Goal: Information Seeking & Learning: Learn about a topic

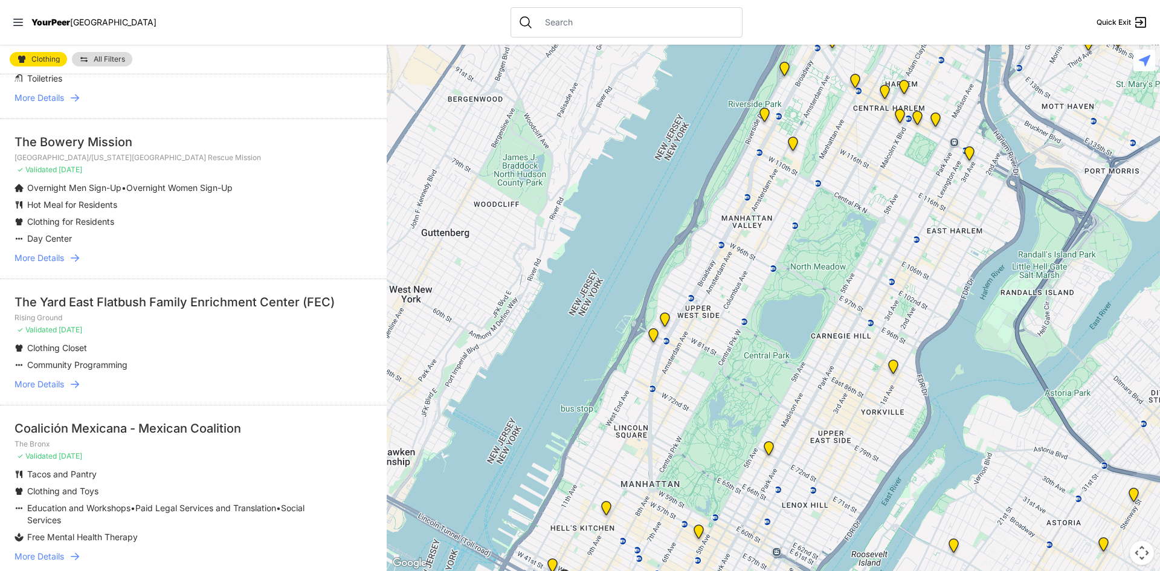
scroll to position [242, 0]
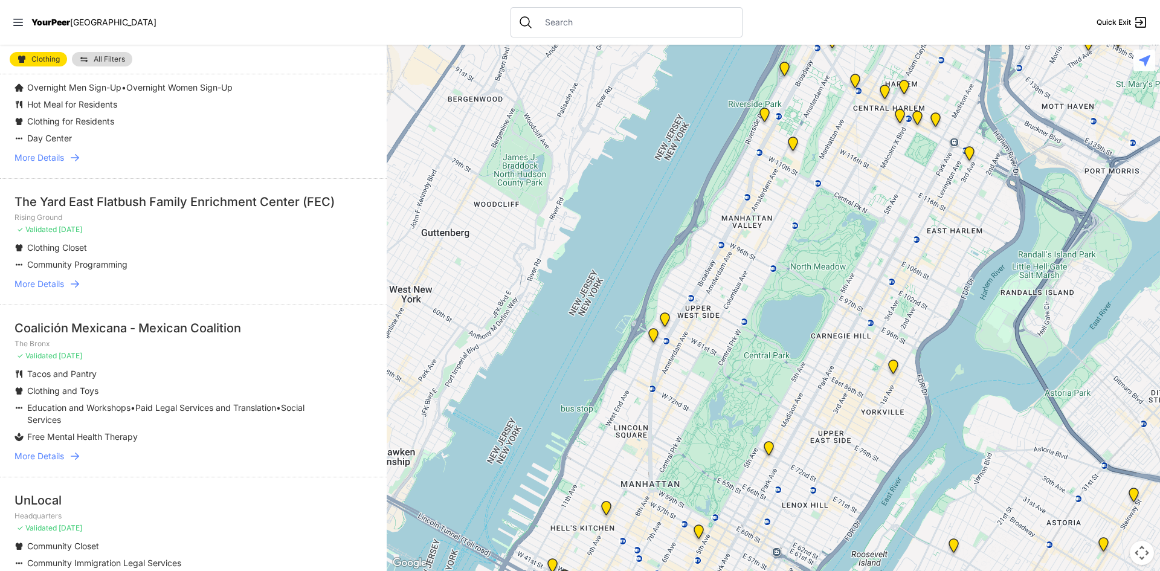
click at [47, 283] on span "More Details" at bounding box center [39, 284] width 50 height 12
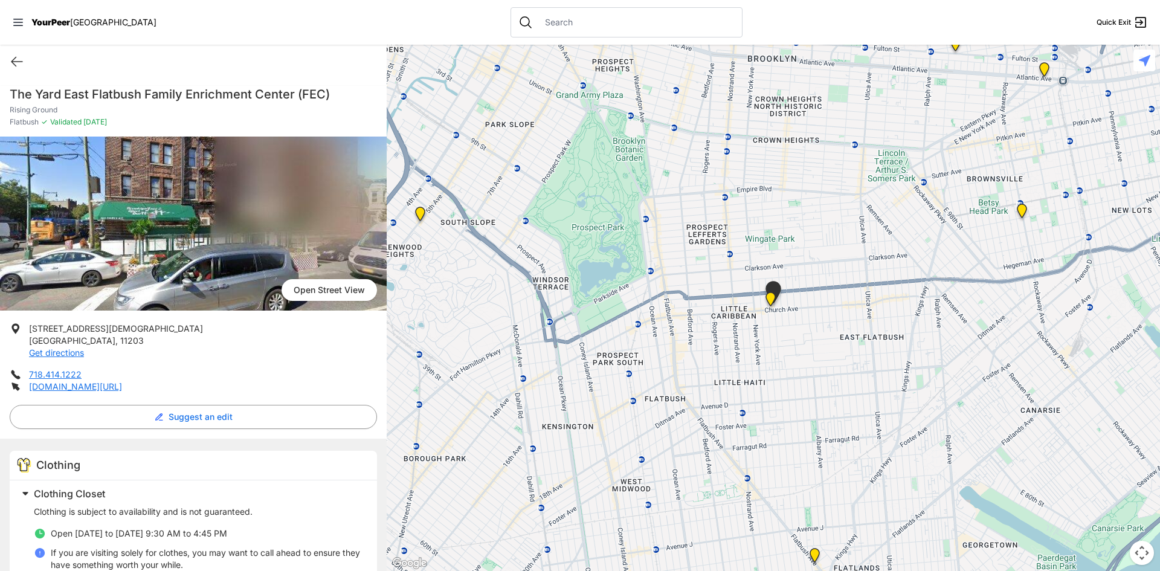
select select "recentlyUpdated"
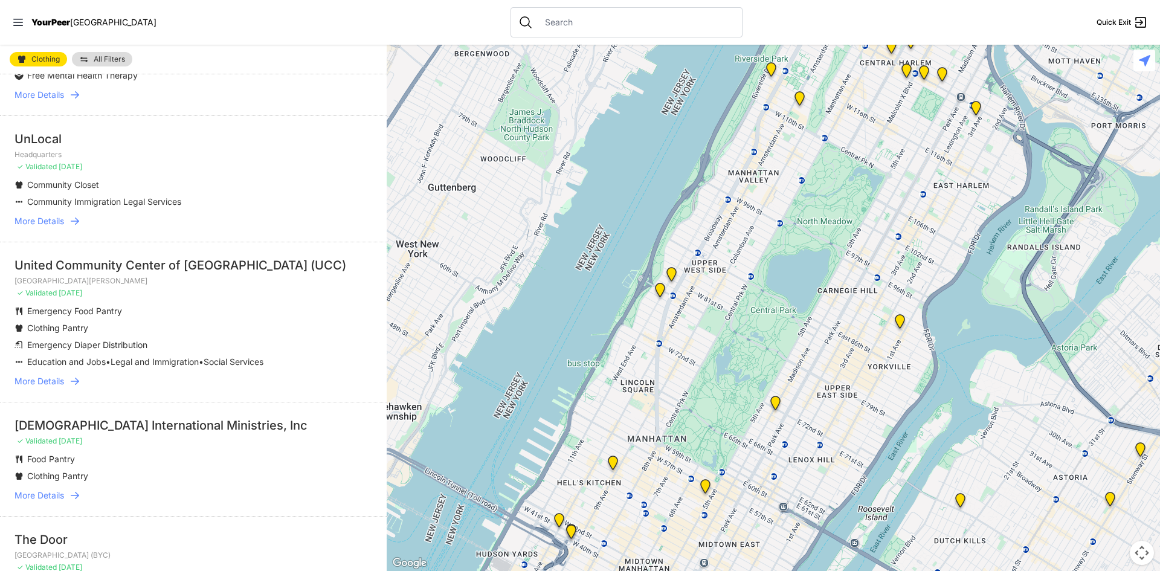
scroll to position [604, 0]
click at [59, 377] on span "More Details" at bounding box center [39, 380] width 50 height 12
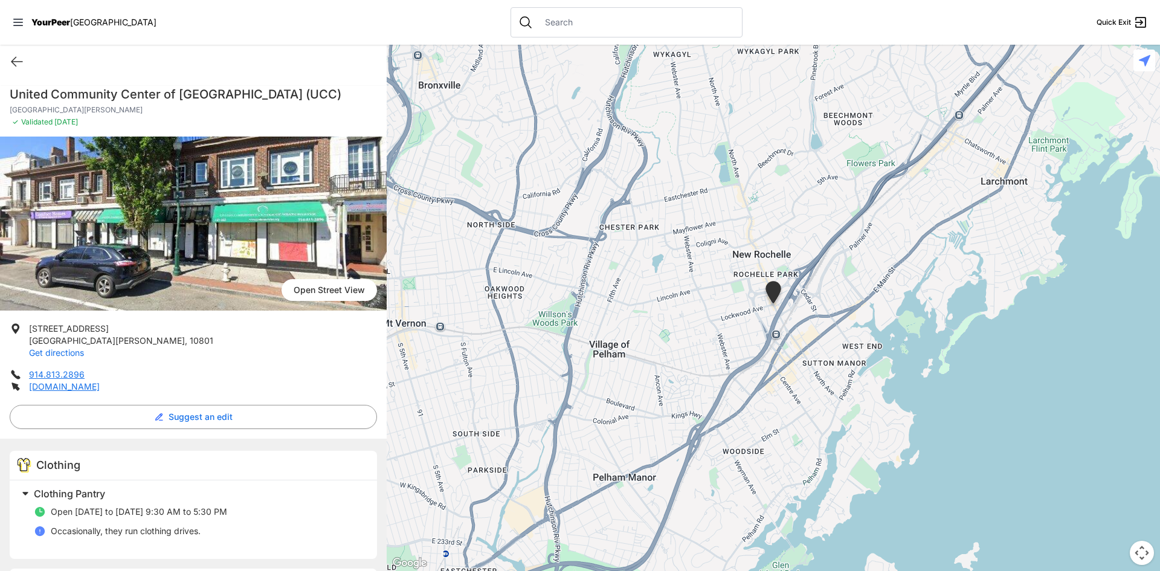
click at [51, 355] on link "Get directions" at bounding box center [56, 352] width 55 height 10
click at [18, 54] on icon at bounding box center [17, 61] width 14 height 14
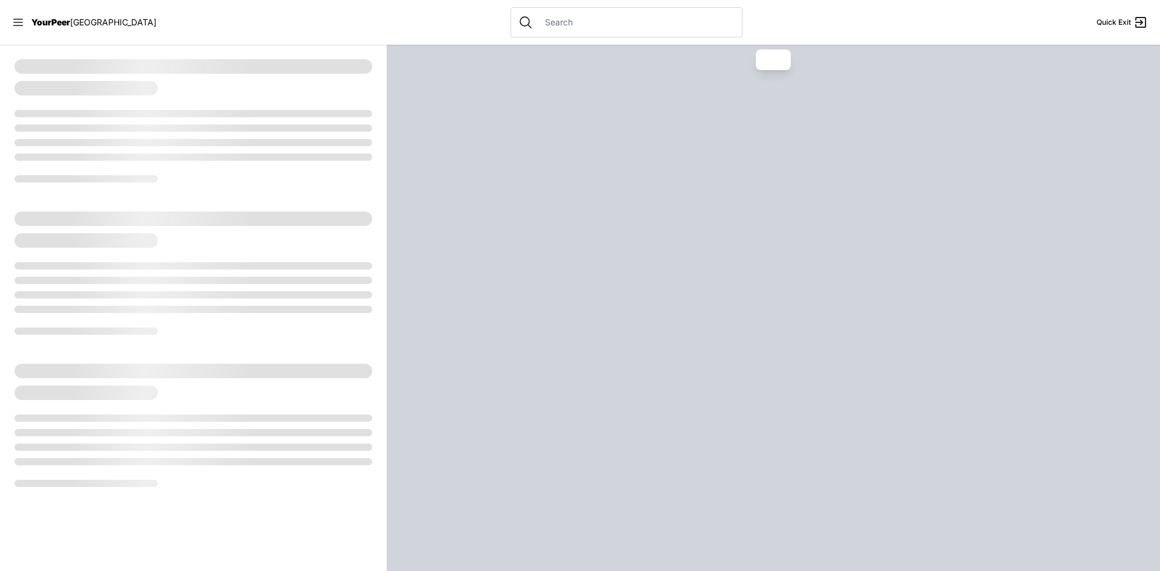
select select "recentlyUpdated"
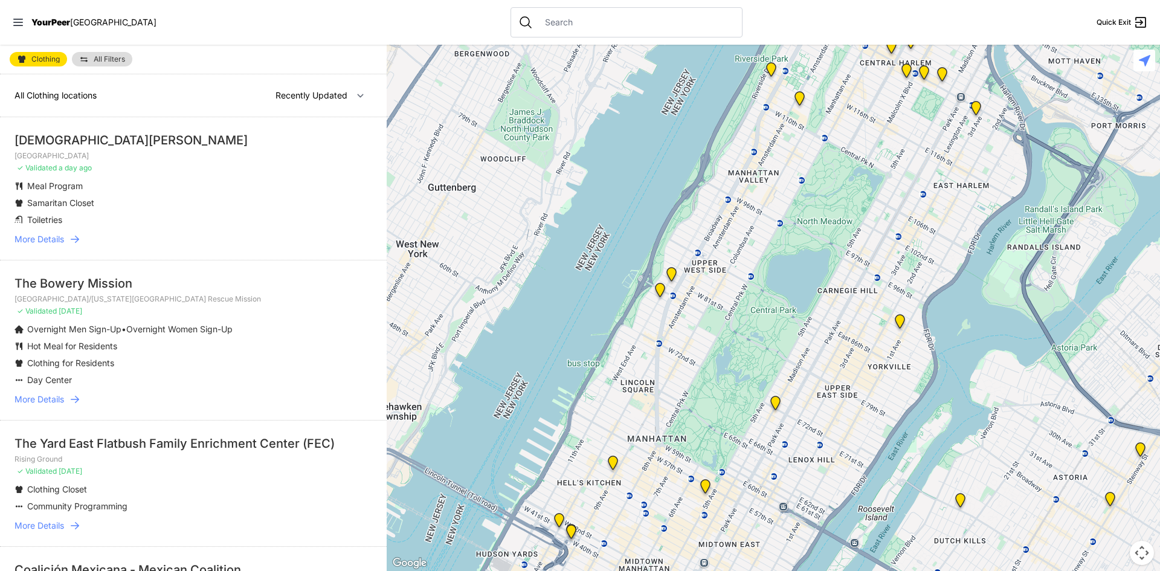
click at [47, 237] on span "More Details" at bounding box center [39, 239] width 50 height 12
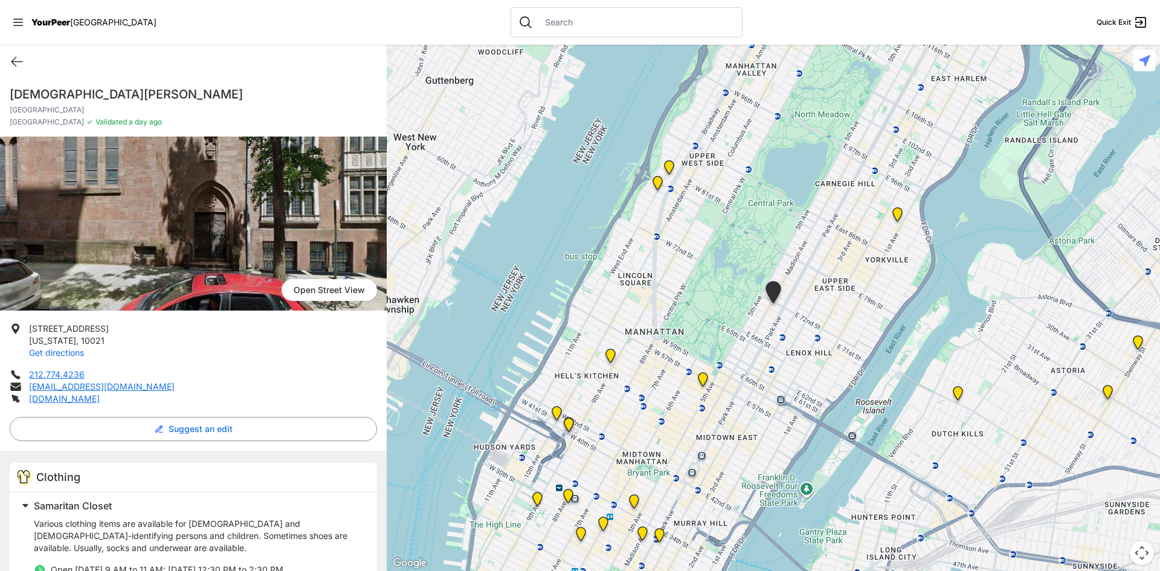
click at [64, 355] on link "Get directions" at bounding box center [56, 352] width 55 height 10
click at [19, 63] on icon at bounding box center [17, 61] width 14 height 14
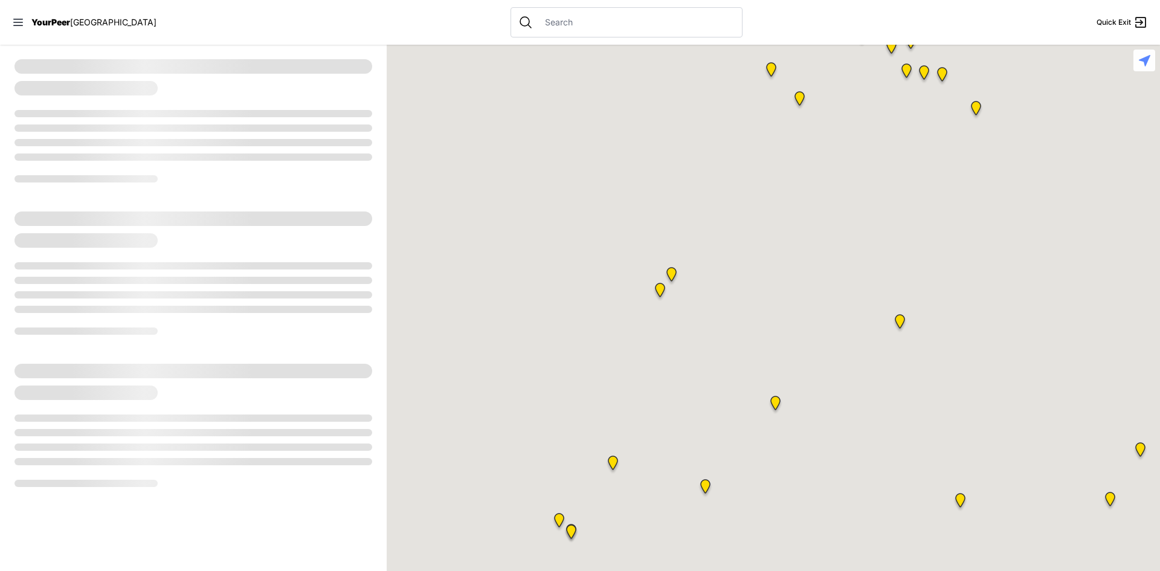
select select "recentlyUpdated"
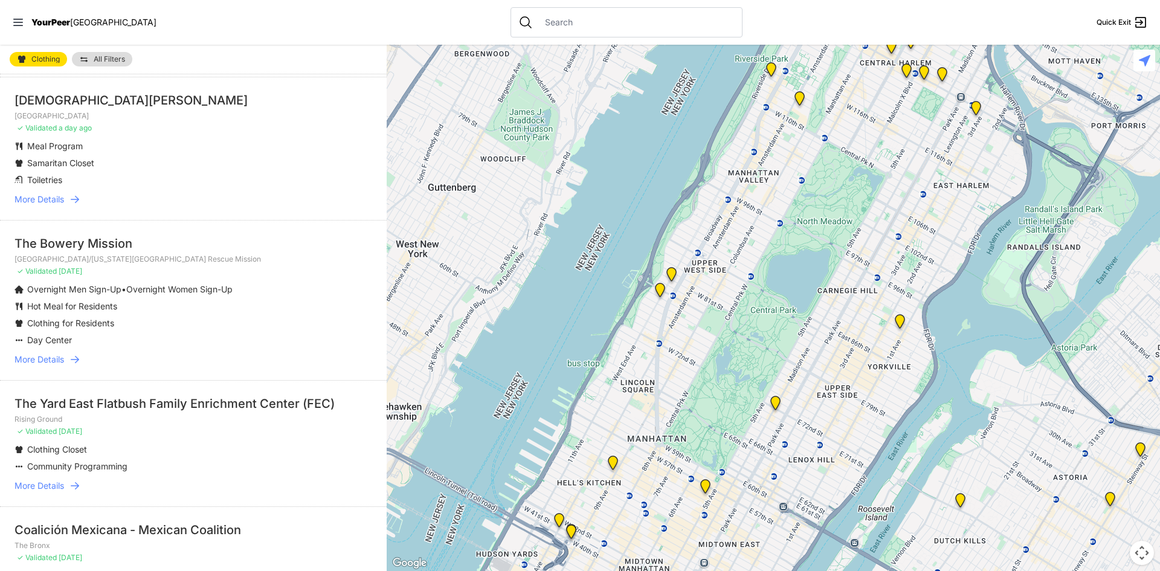
scroll to position [121, 0]
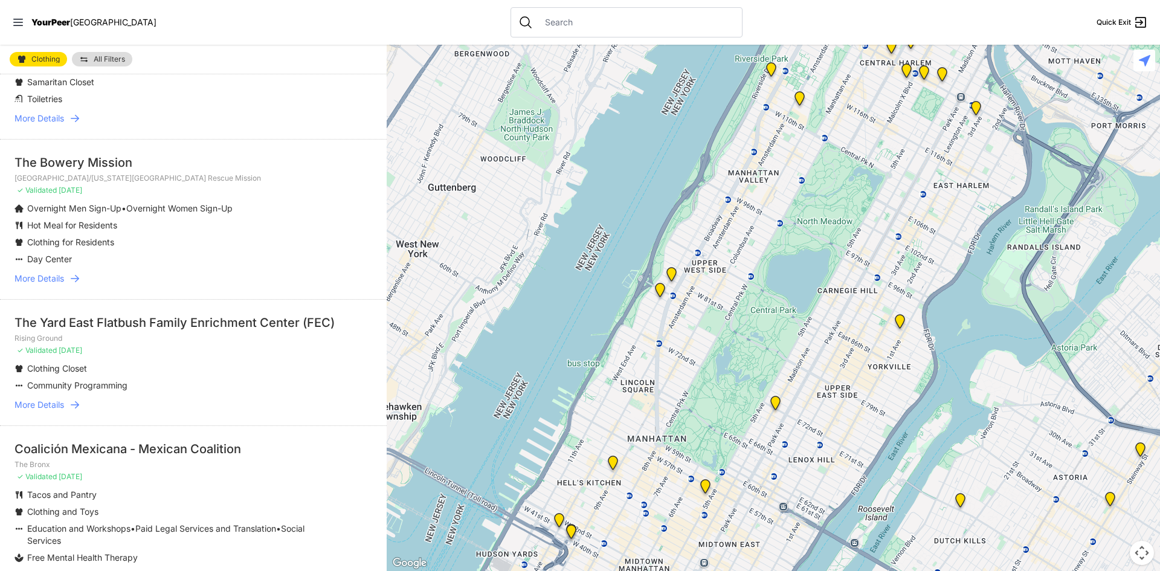
click at [46, 278] on span "More Details" at bounding box center [39, 278] width 50 height 12
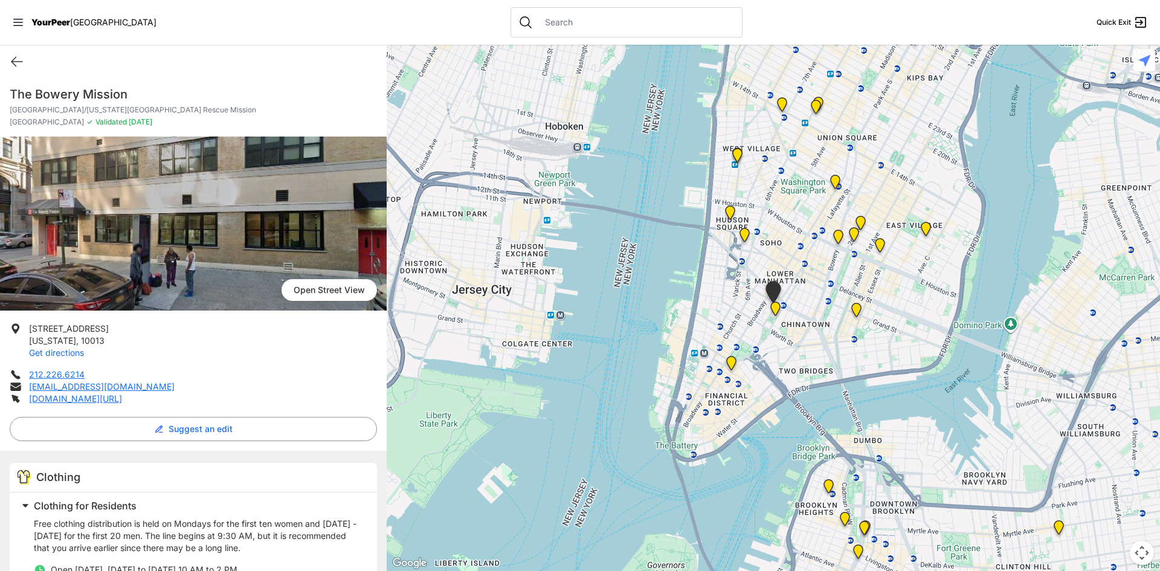
click at [52, 355] on link "Get directions" at bounding box center [56, 352] width 55 height 10
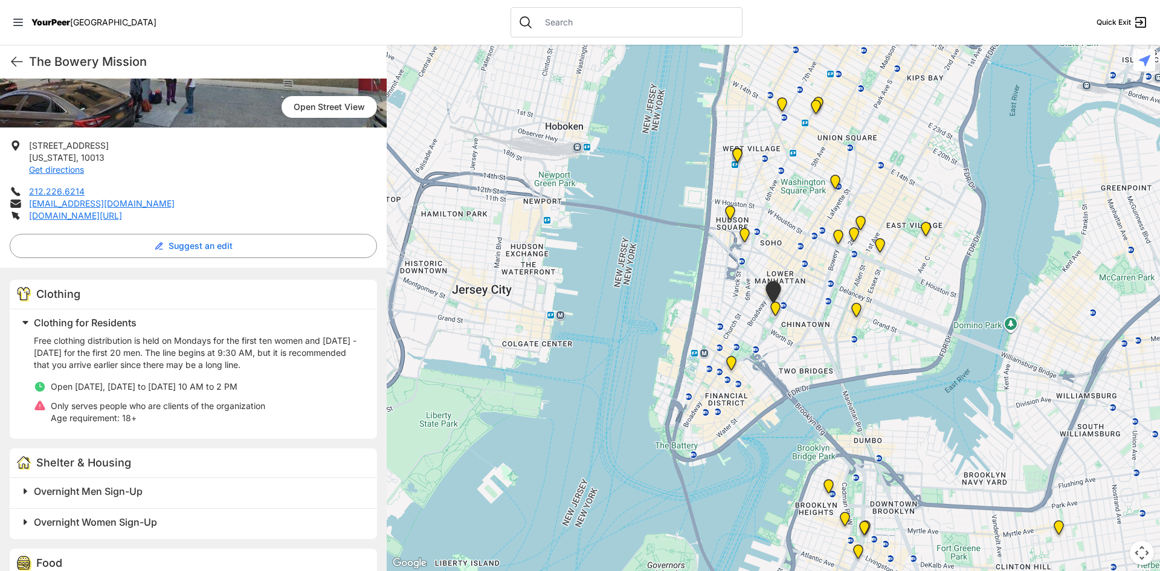
scroll to position [302, 0]
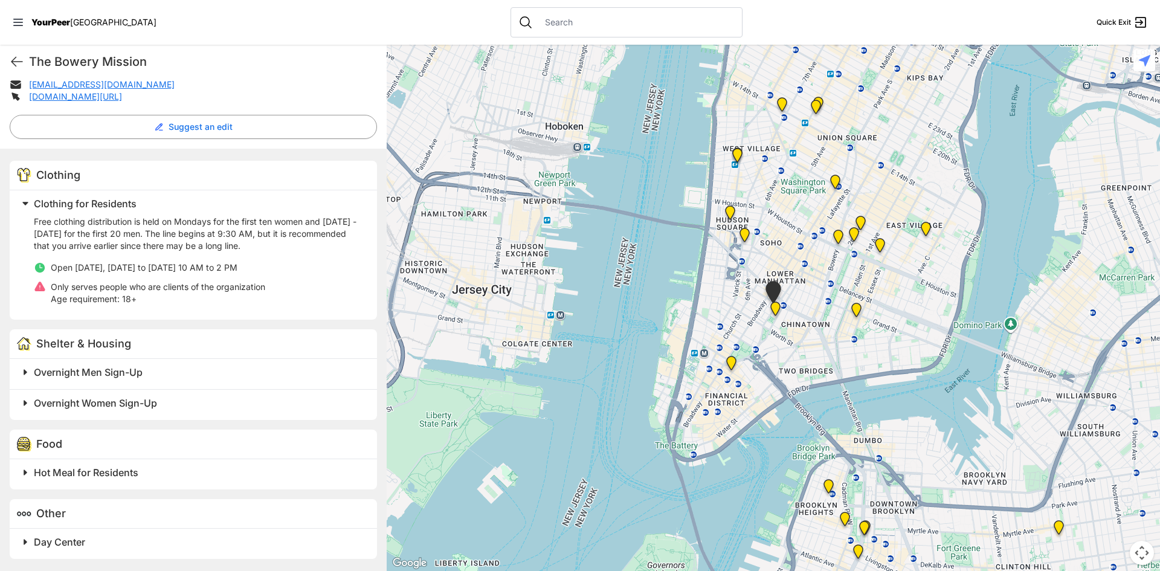
click at [94, 370] on span "Overnight Men Sign-Up" at bounding box center [88, 372] width 109 height 12
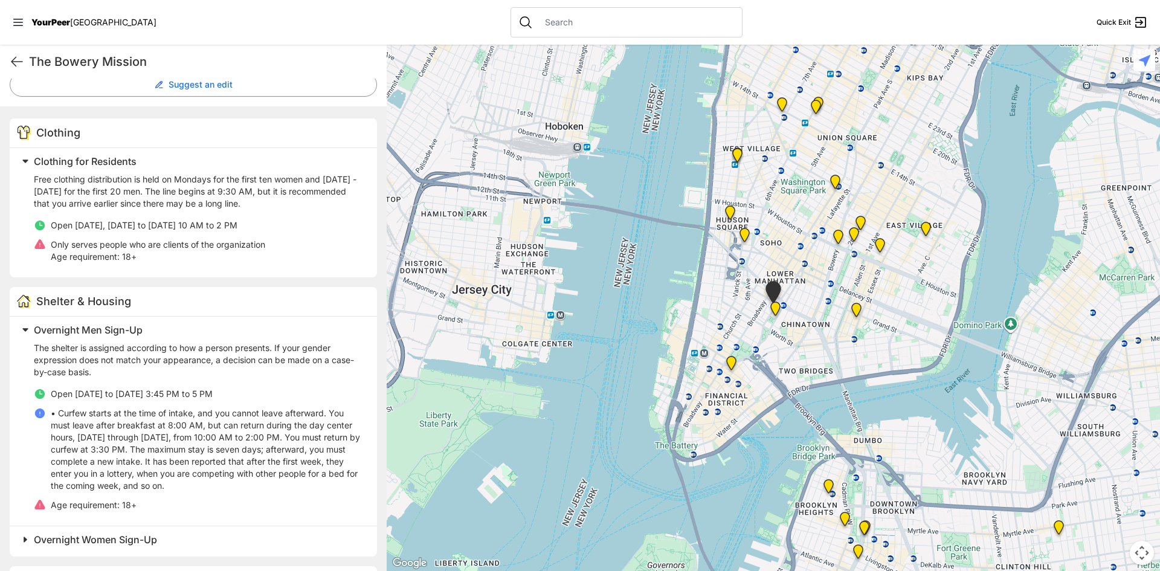
scroll to position [423, 0]
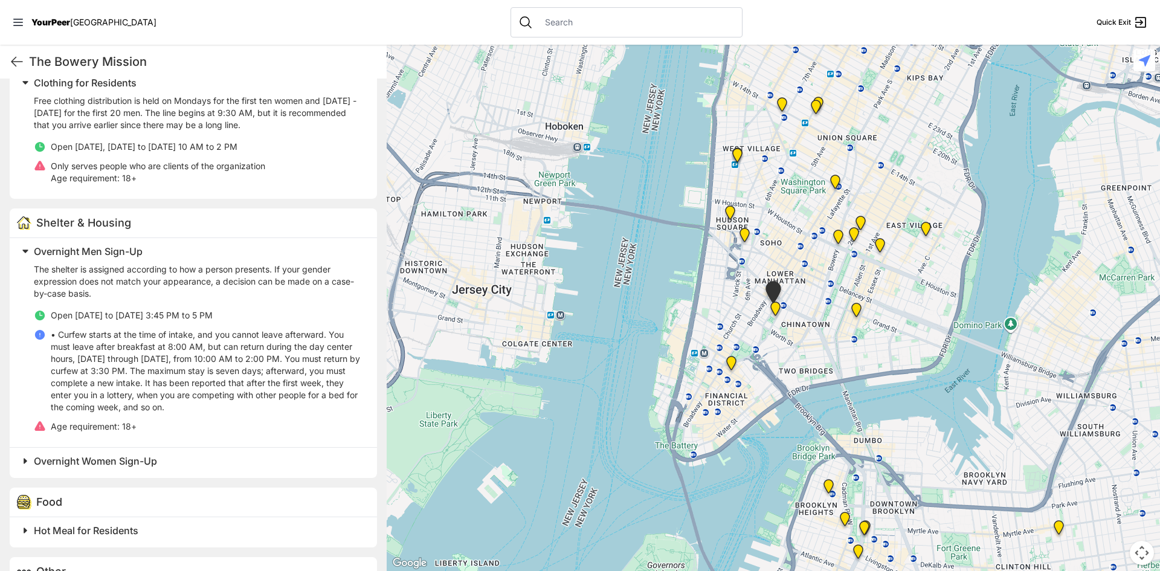
click at [71, 251] on span "Overnight Men Sign-Up" at bounding box center [88, 251] width 109 height 12
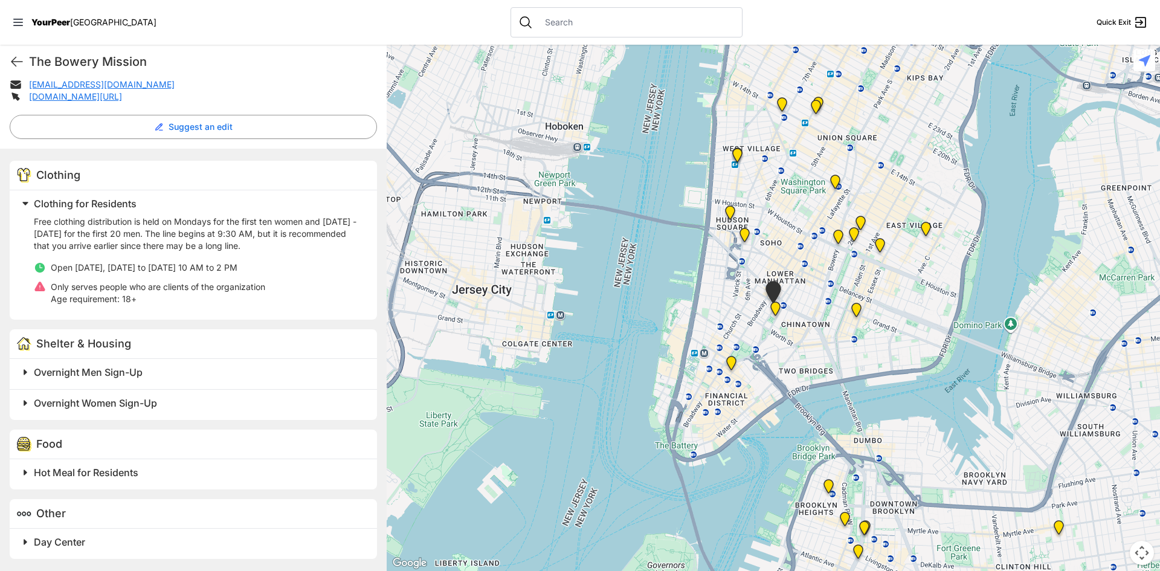
scroll to position [302, 0]
click at [95, 207] on span "Clothing for Residents" at bounding box center [85, 204] width 103 height 12
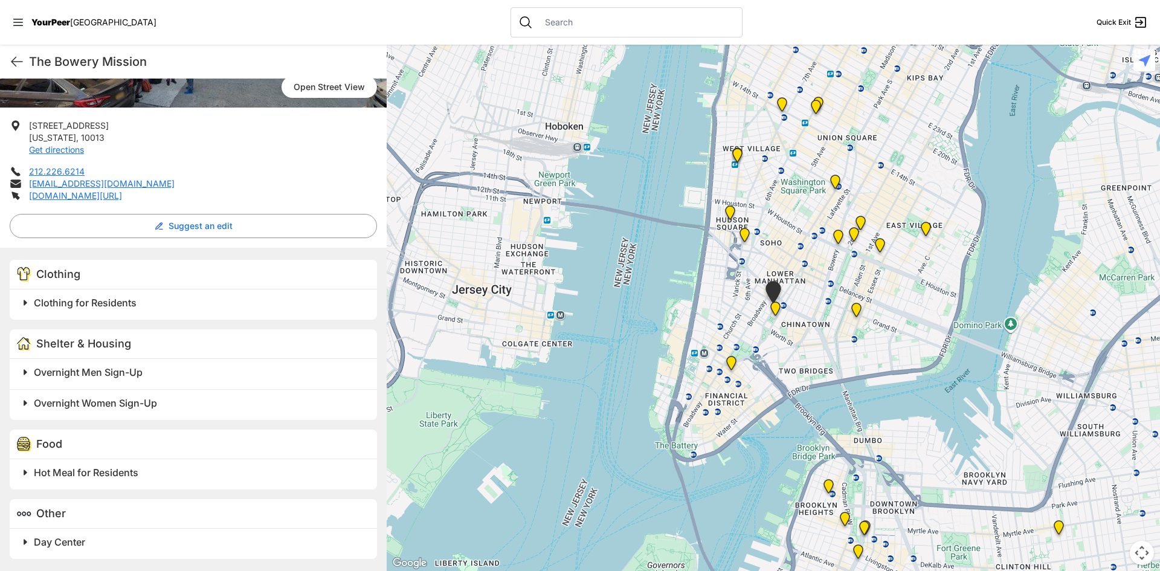
scroll to position [203, 0]
click at [77, 277] on span "Clothing" at bounding box center [58, 274] width 44 height 13
click at [80, 307] on span "Clothing for Residents" at bounding box center [85, 303] width 103 height 12
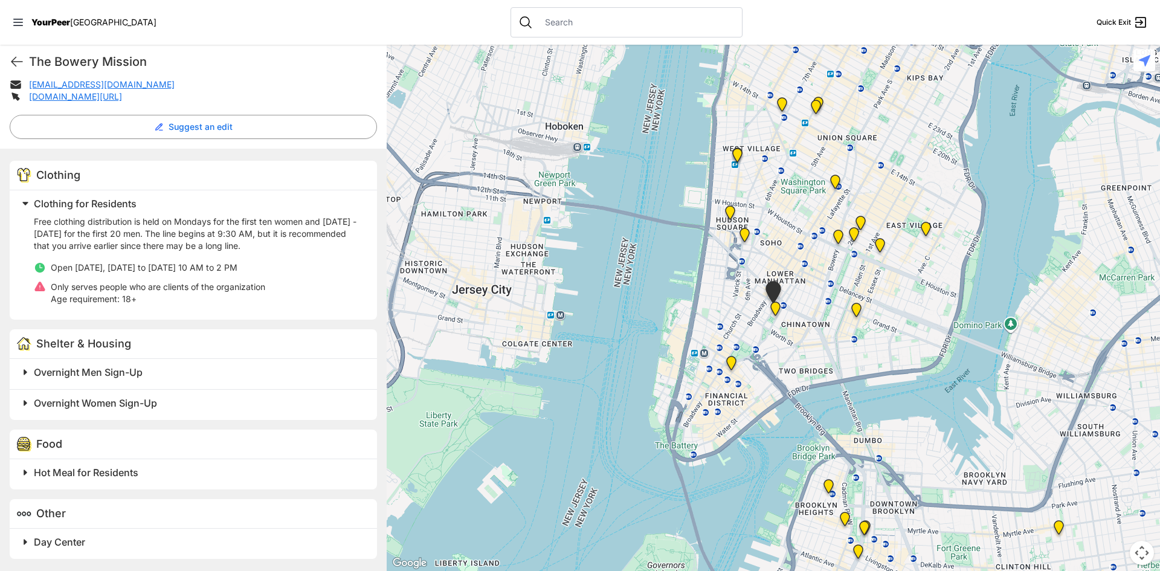
click at [80, 375] on span "Overnight Men Sign-Up" at bounding box center [88, 372] width 109 height 12
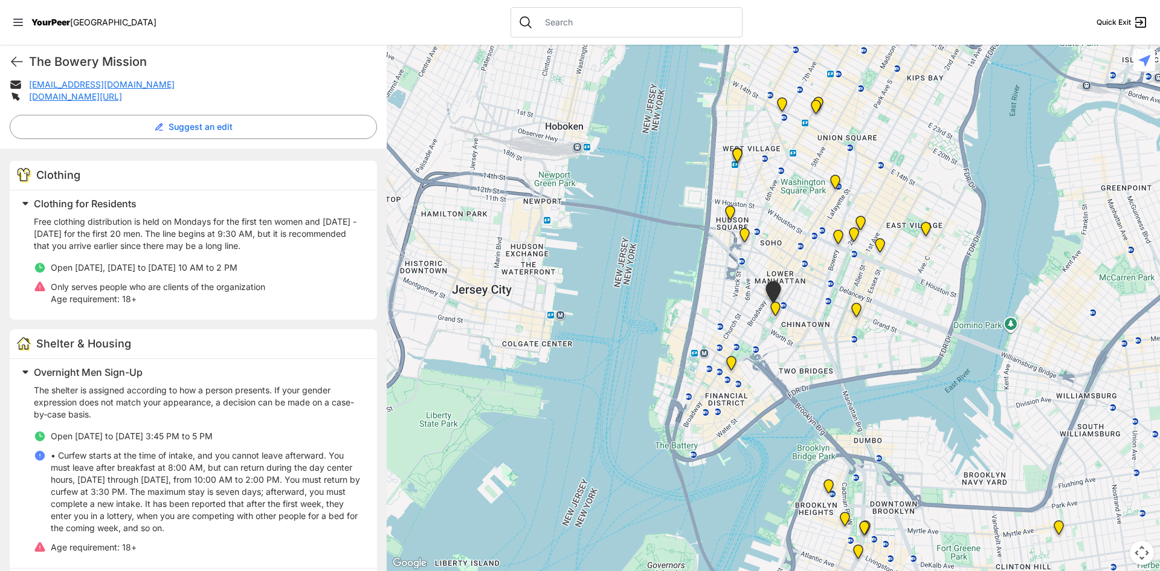
scroll to position [423, 0]
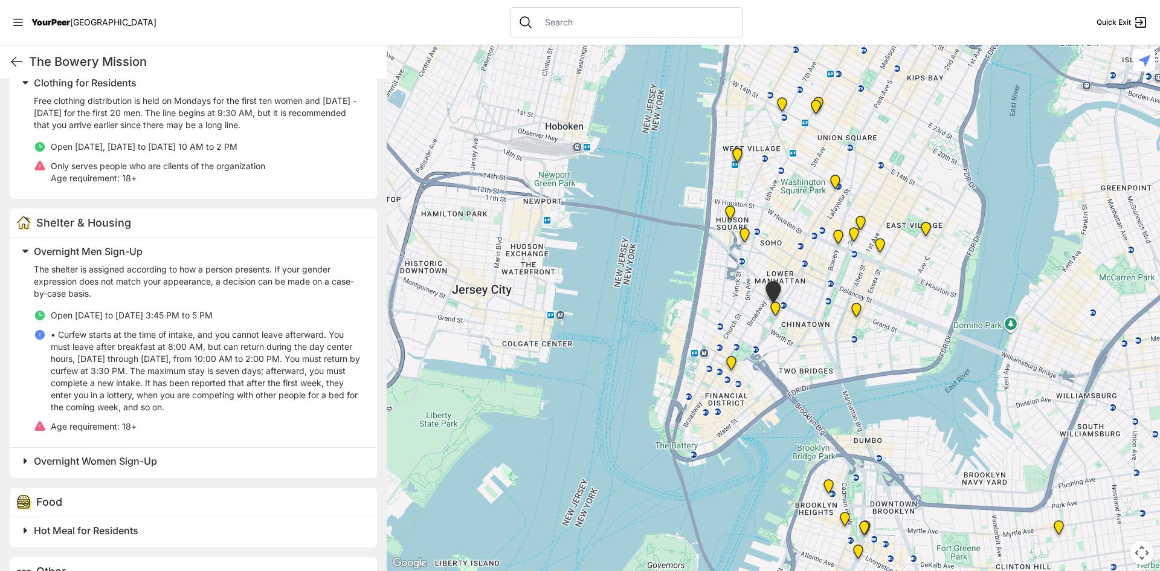
click at [90, 255] on span "Overnight Men Sign-Up" at bounding box center [88, 251] width 109 height 12
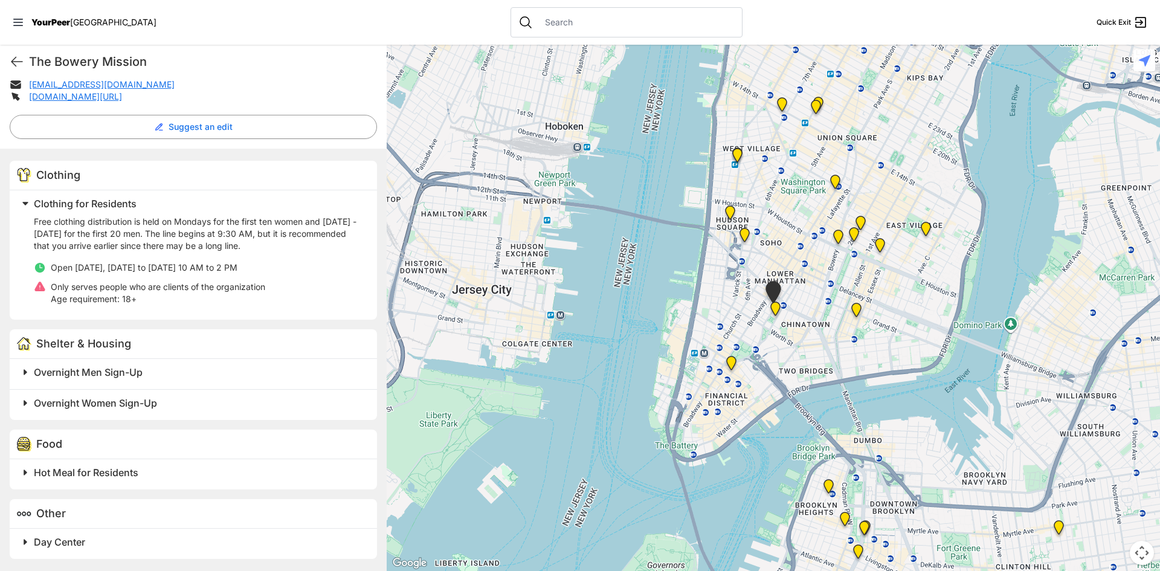
scroll to position [302, 0]
click at [89, 475] on span "Hot Meal for Residents" at bounding box center [86, 472] width 104 height 12
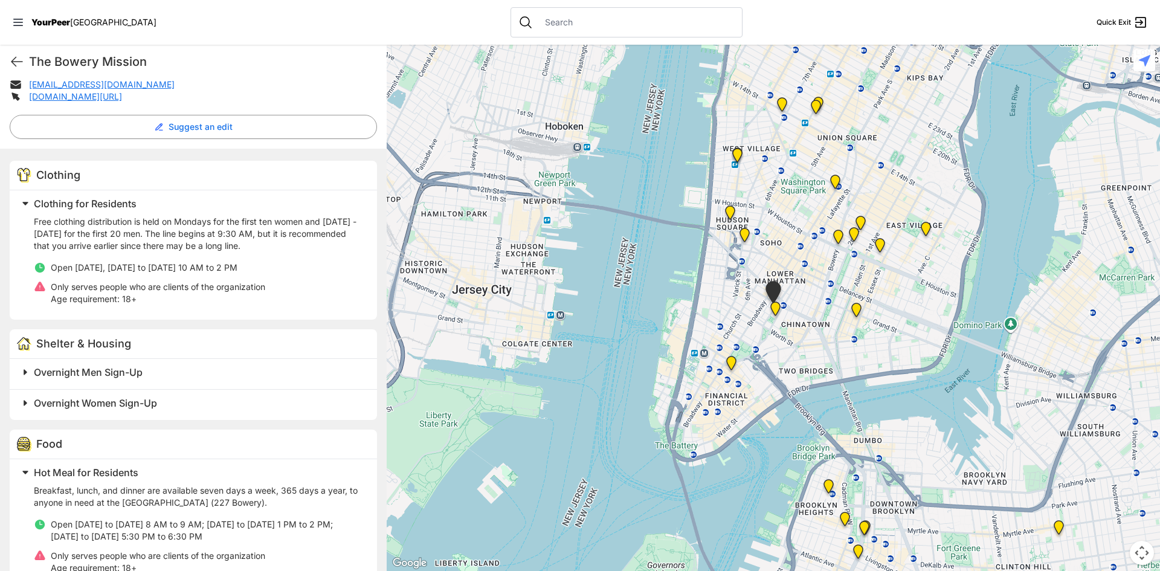
scroll to position [401, 0]
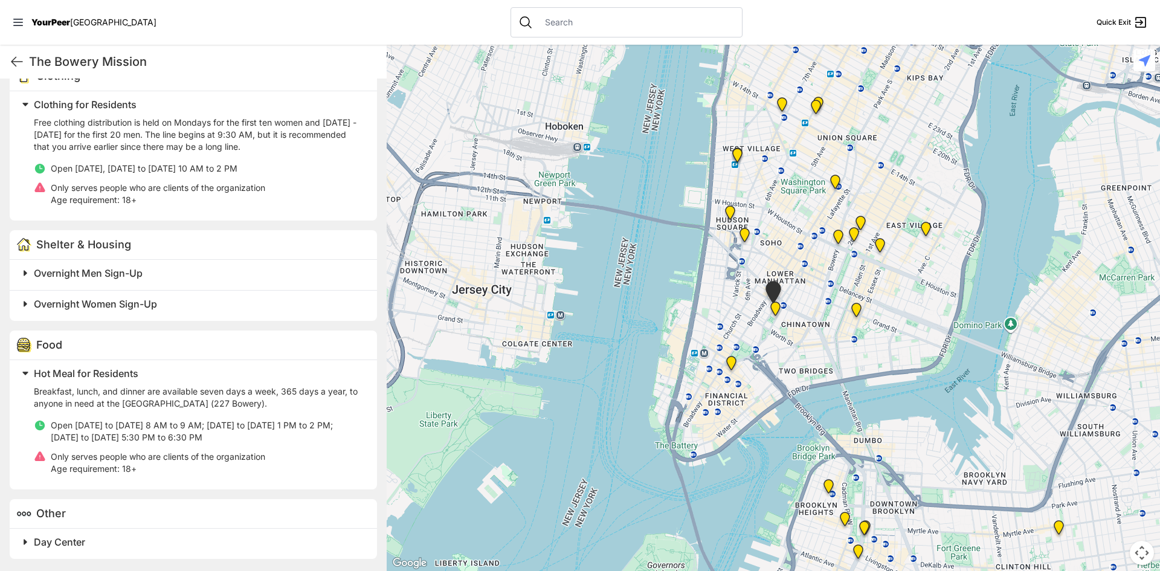
click at [88, 368] on span "Hot Meal for Residents" at bounding box center [86, 373] width 104 height 12
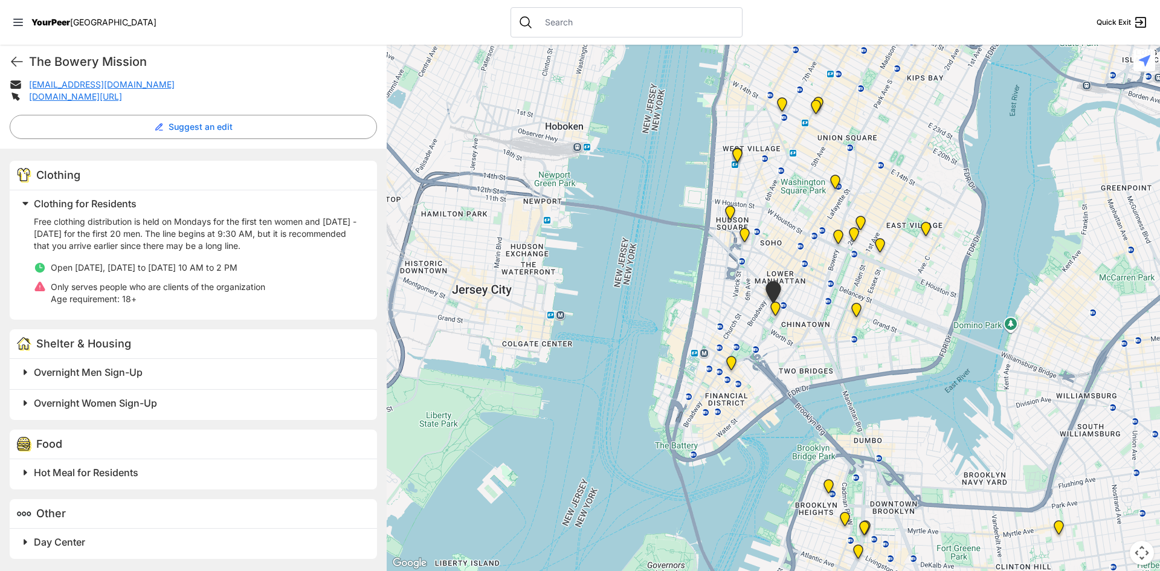
scroll to position [302, 0]
